Goal: Task Accomplishment & Management: Use online tool/utility

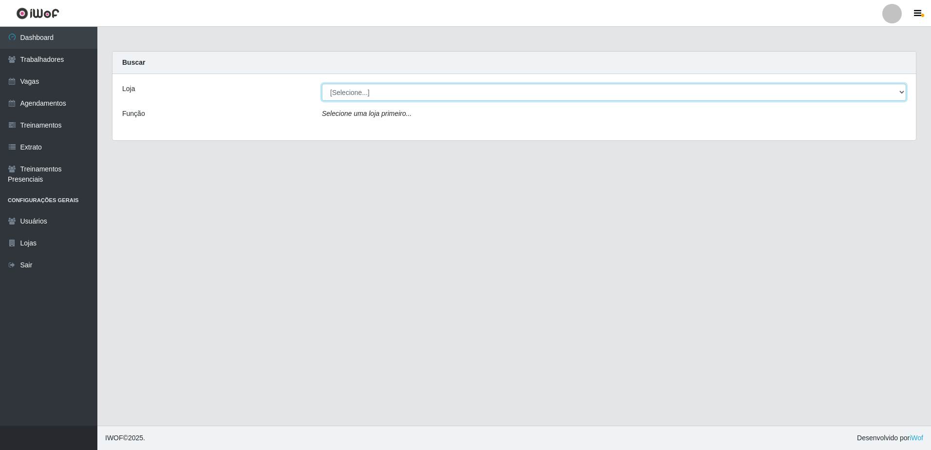
click at [457, 87] on select "[Selecione...] [GEOGRAPHIC_DATA] - [GEOGRAPHIC_DATA] [GEOGRAPHIC_DATA] - [GEOGR…" at bounding box center [614, 92] width 584 height 17
select select "505"
click at [322, 84] on select "[Selecione...] [GEOGRAPHIC_DATA] - [GEOGRAPHIC_DATA] [GEOGRAPHIC_DATA] - [GEOGR…" at bounding box center [614, 92] width 584 height 17
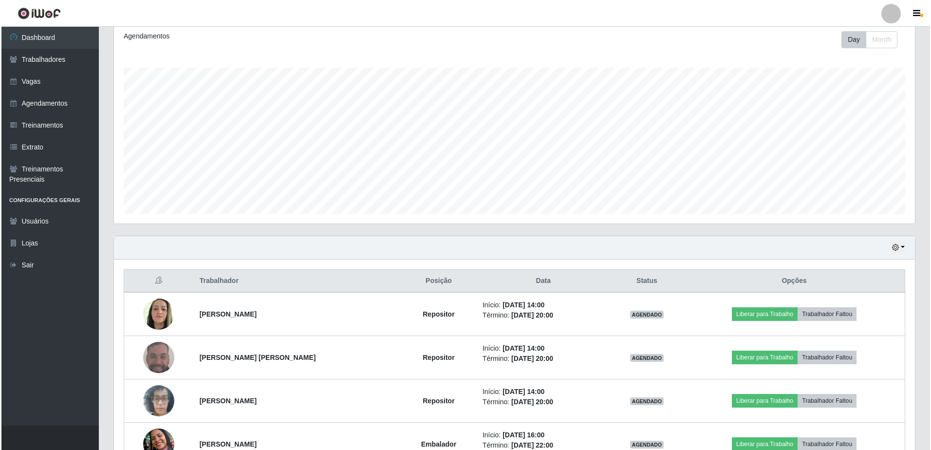
scroll to position [197, 0]
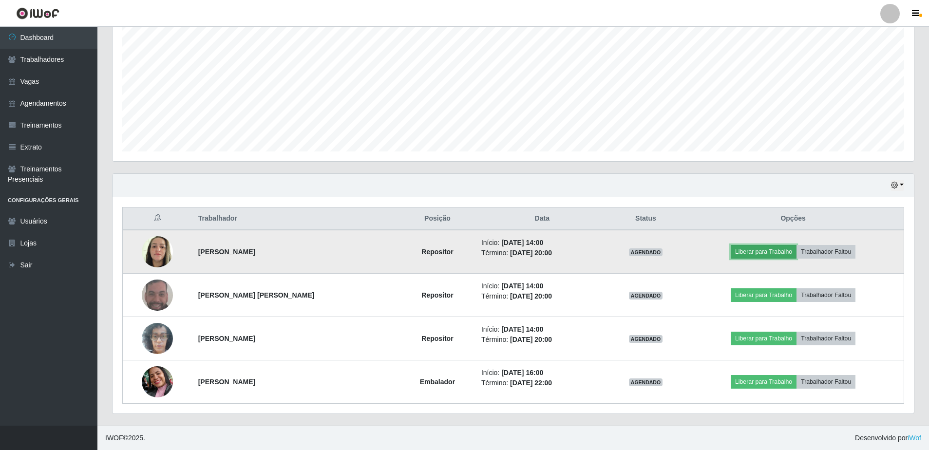
click at [770, 257] on button "Liberar para Trabalho" at bounding box center [763, 252] width 66 height 14
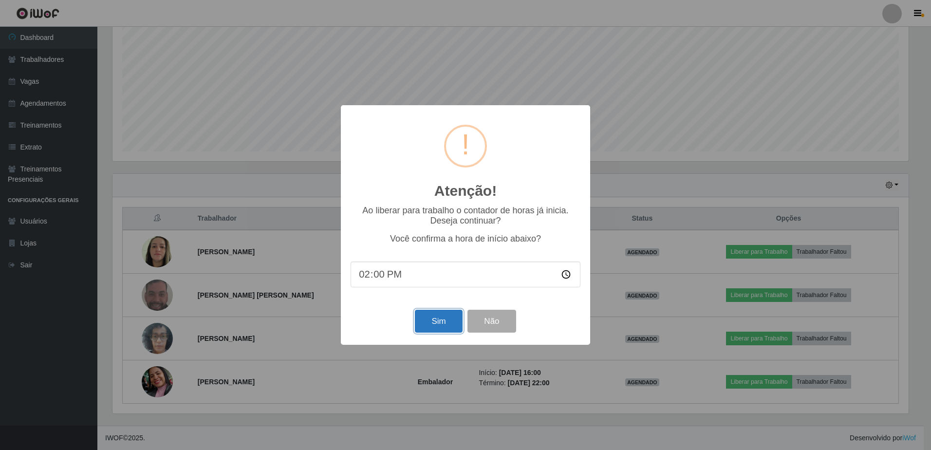
click at [437, 317] on button "Sim" at bounding box center [438, 321] width 47 height 23
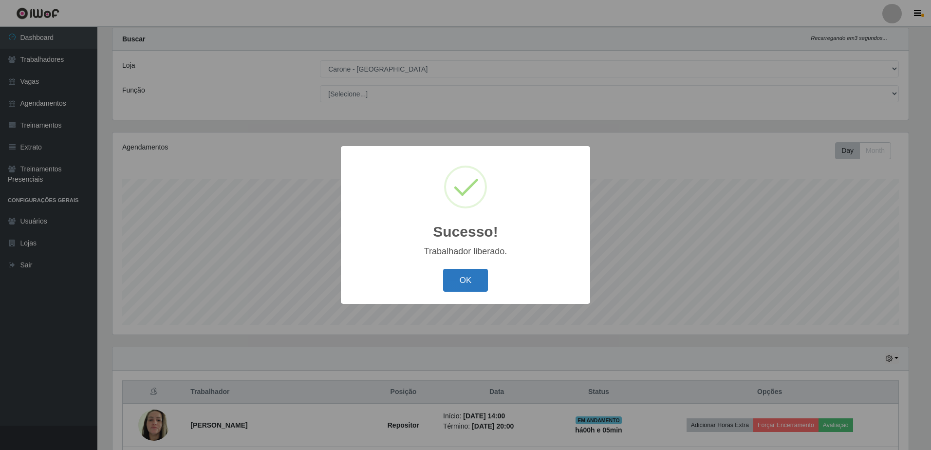
click at [466, 280] on button "OK" at bounding box center [465, 280] width 45 height 23
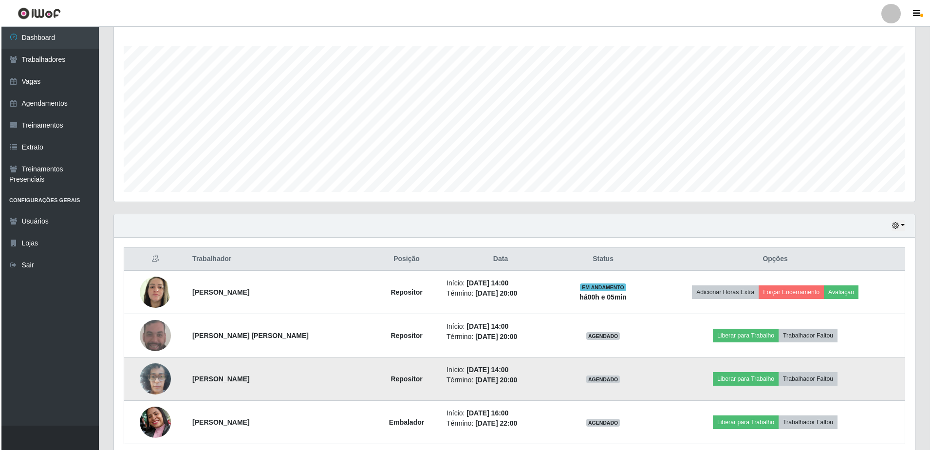
scroll to position [169, 0]
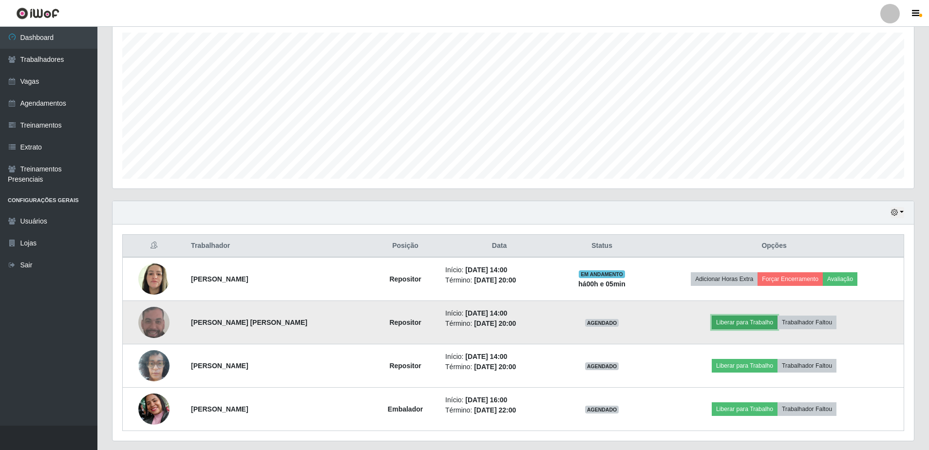
click at [757, 322] on button "Liberar para Trabalho" at bounding box center [744, 323] width 66 height 14
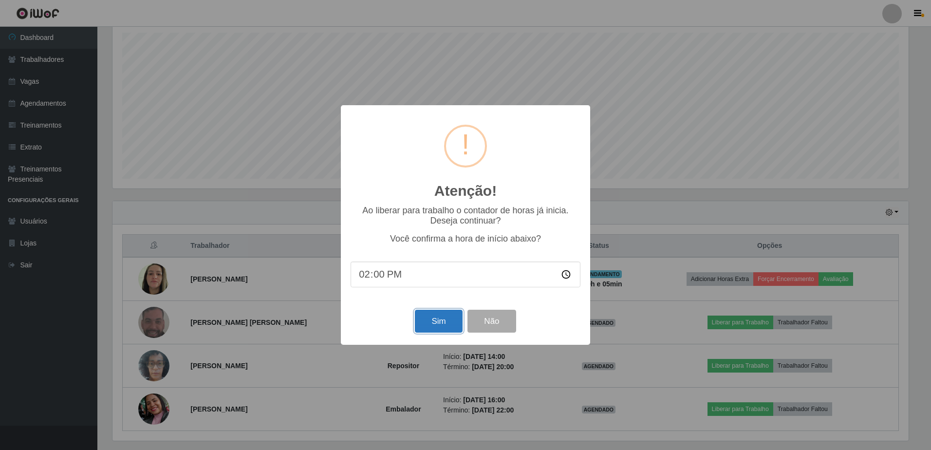
click at [434, 322] on button "Sim" at bounding box center [438, 321] width 47 height 23
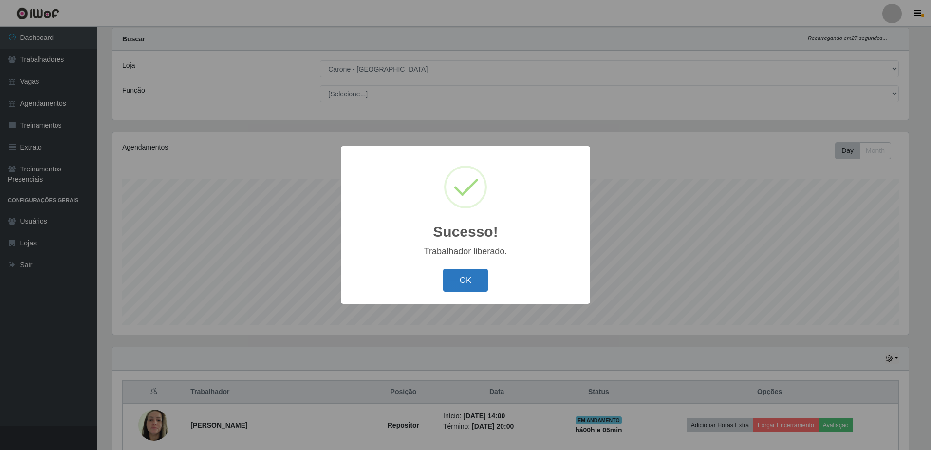
click at [472, 285] on button "OK" at bounding box center [465, 280] width 45 height 23
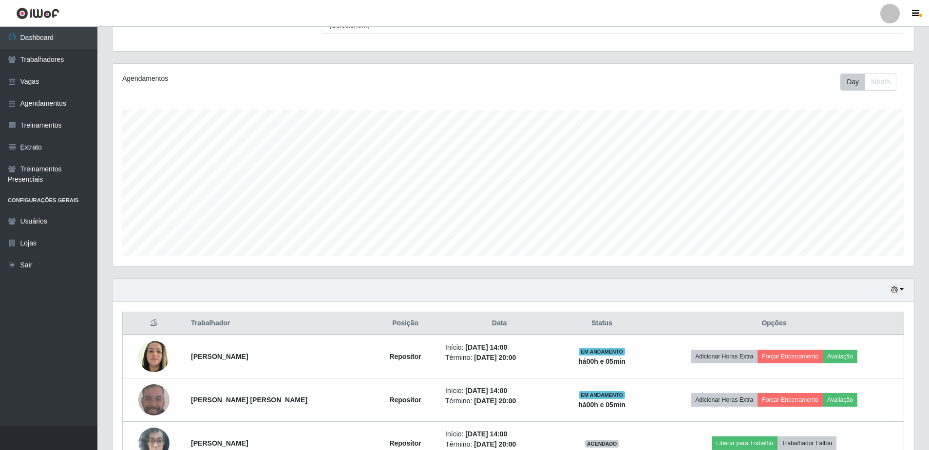
scroll to position [197, 0]
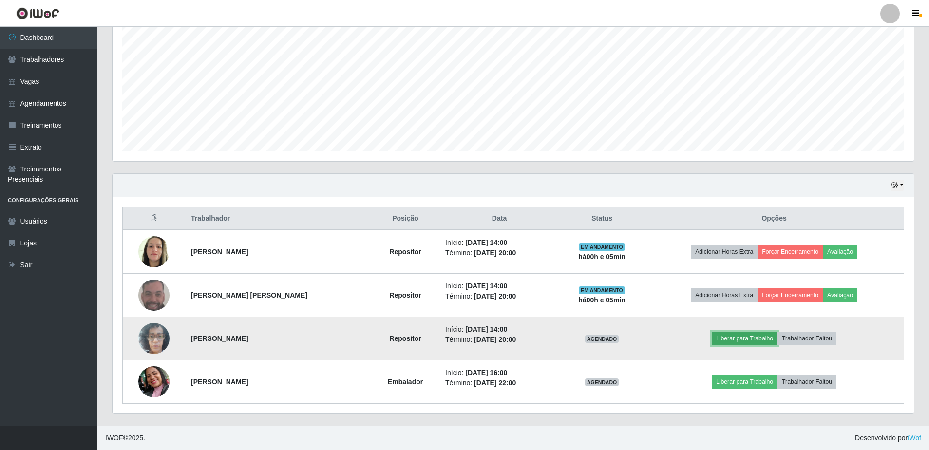
click at [736, 340] on button "Liberar para Trabalho" at bounding box center [744, 339] width 66 height 14
click at [743, 337] on button "Liberar para Trabalho" at bounding box center [744, 339] width 66 height 14
click at [742, 336] on button "Liberar para Trabalho" at bounding box center [744, 339] width 66 height 14
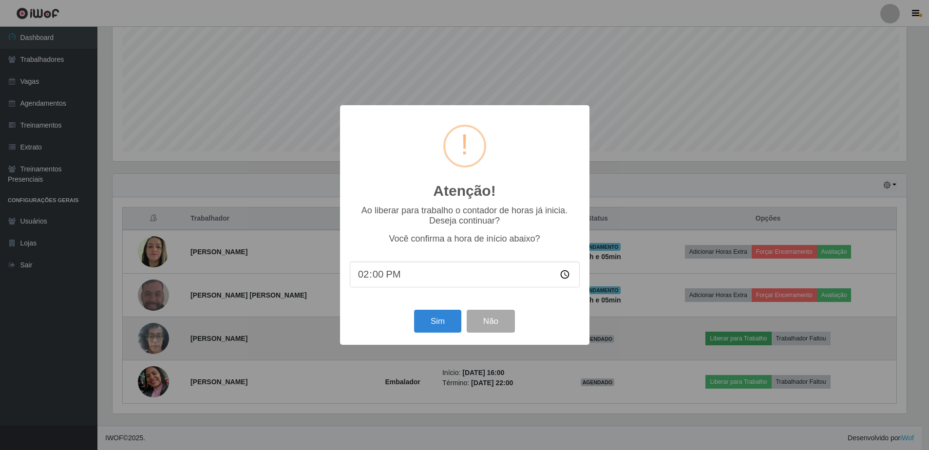
scroll to position [202, 796]
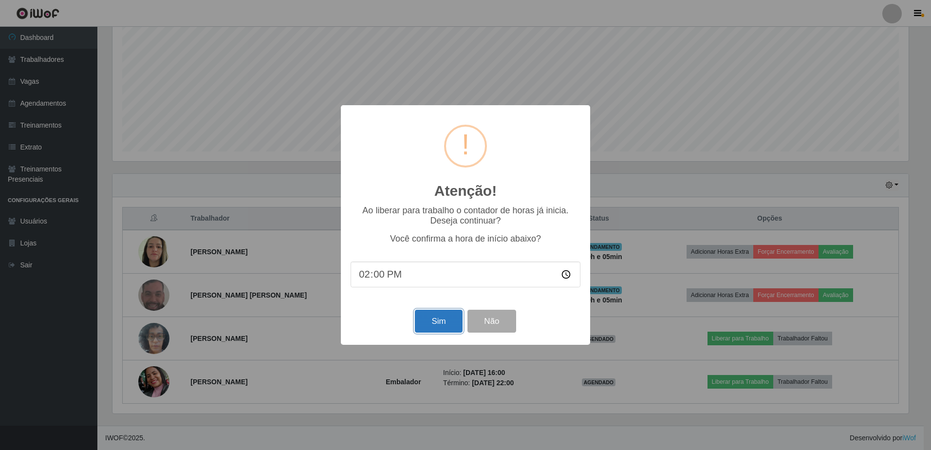
click at [446, 322] on button "Sim" at bounding box center [438, 321] width 47 height 23
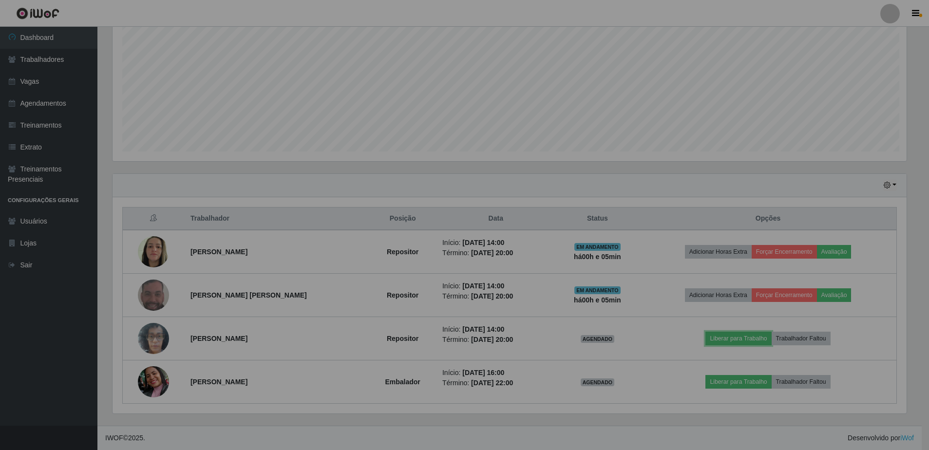
scroll to position [0, 0]
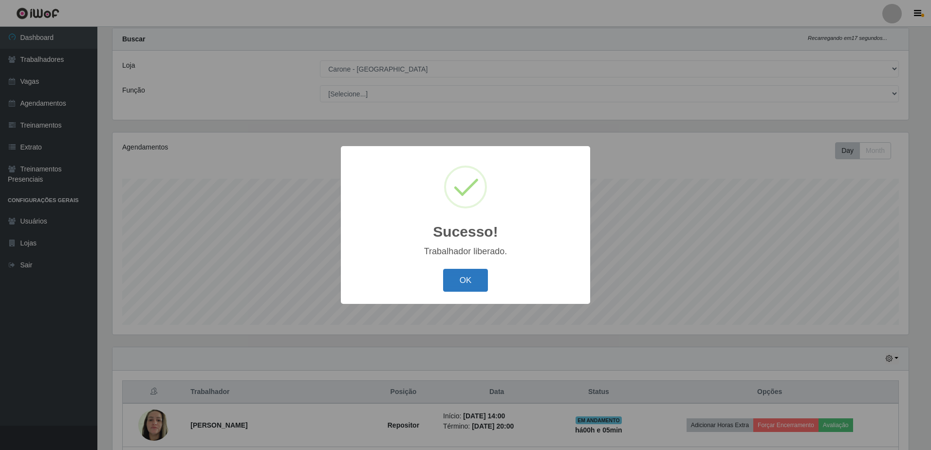
click at [467, 286] on button "OK" at bounding box center [465, 280] width 45 height 23
